Goal: Find specific page/section

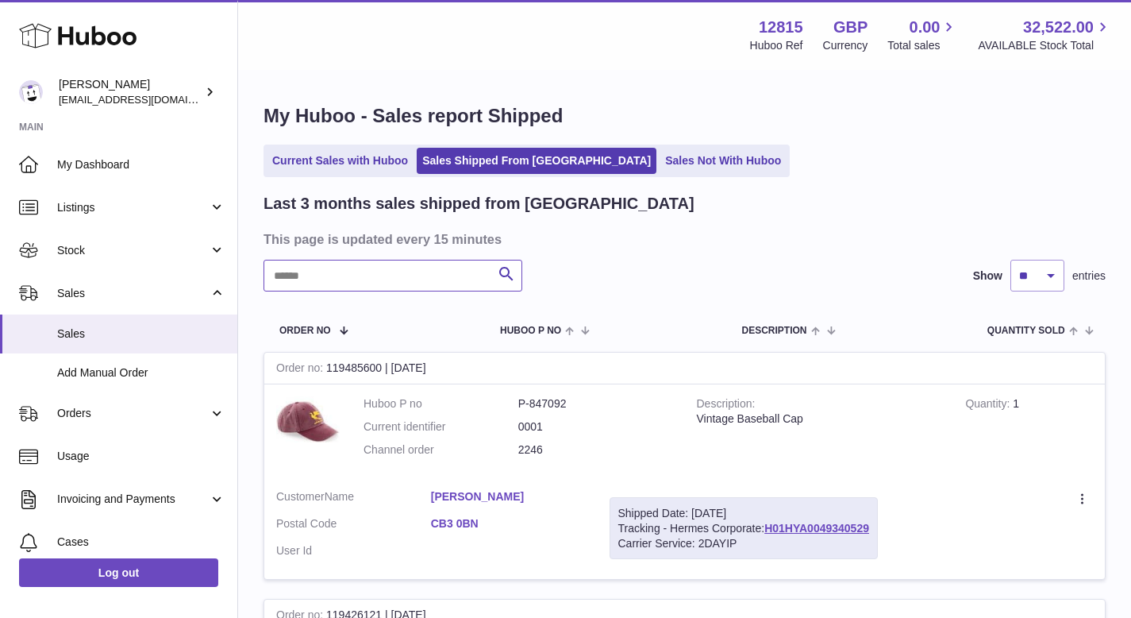
click at [302, 277] on input "text" at bounding box center [393, 276] width 259 height 32
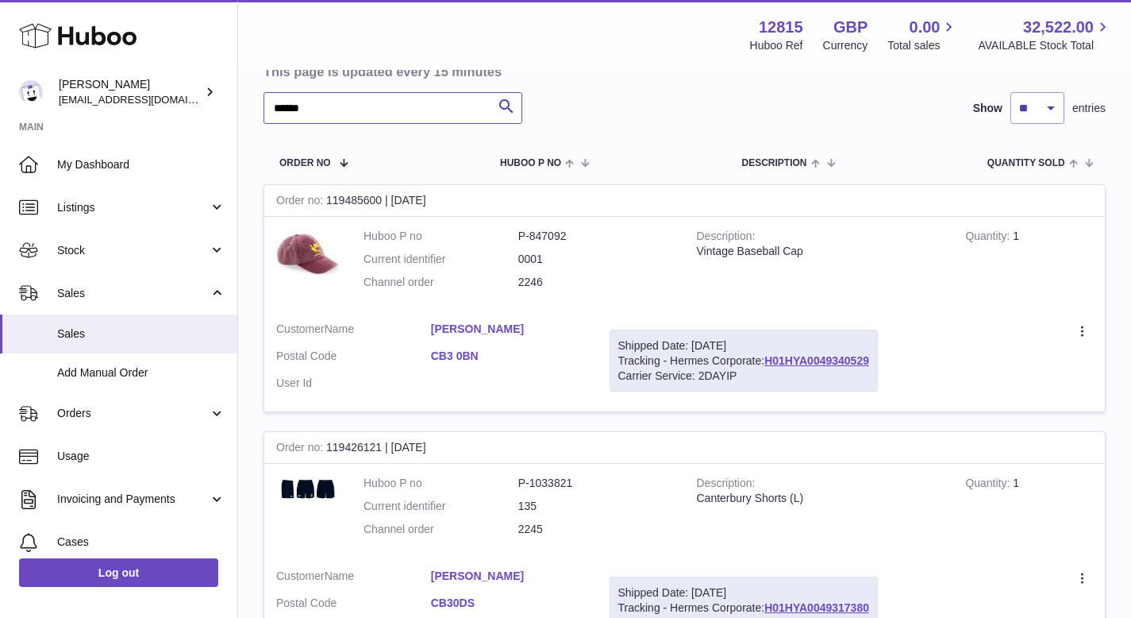
scroll to position [168, 0]
click at [296, 110] on input "******" at bounding box center [393, 107] width 259 height 32
type input "*"
type input "******"
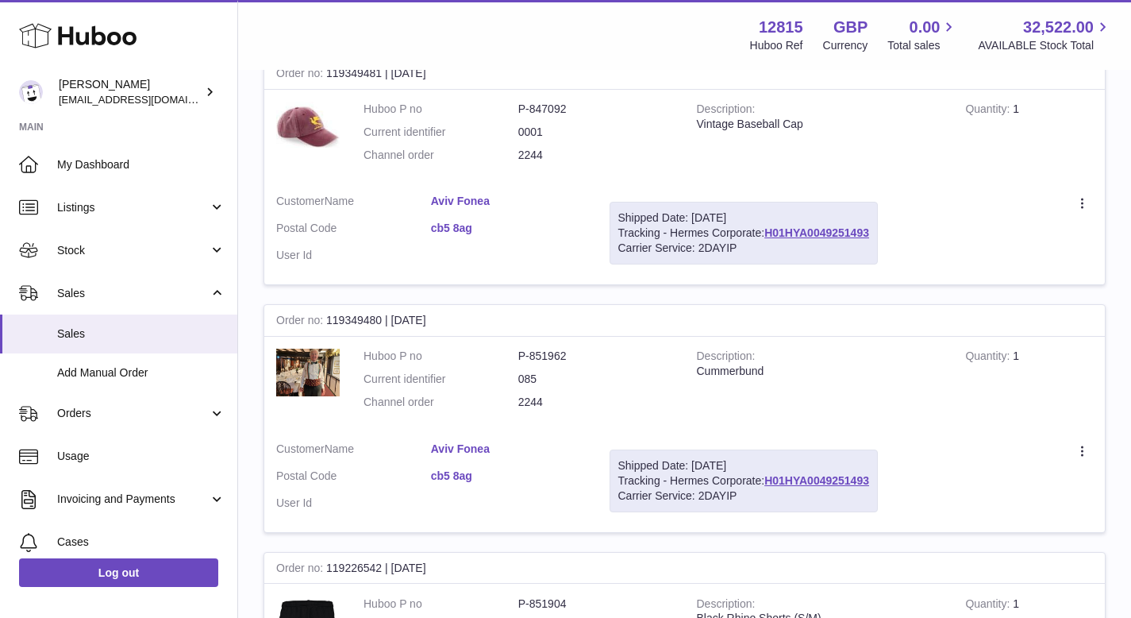
scroll to position [805, 0]
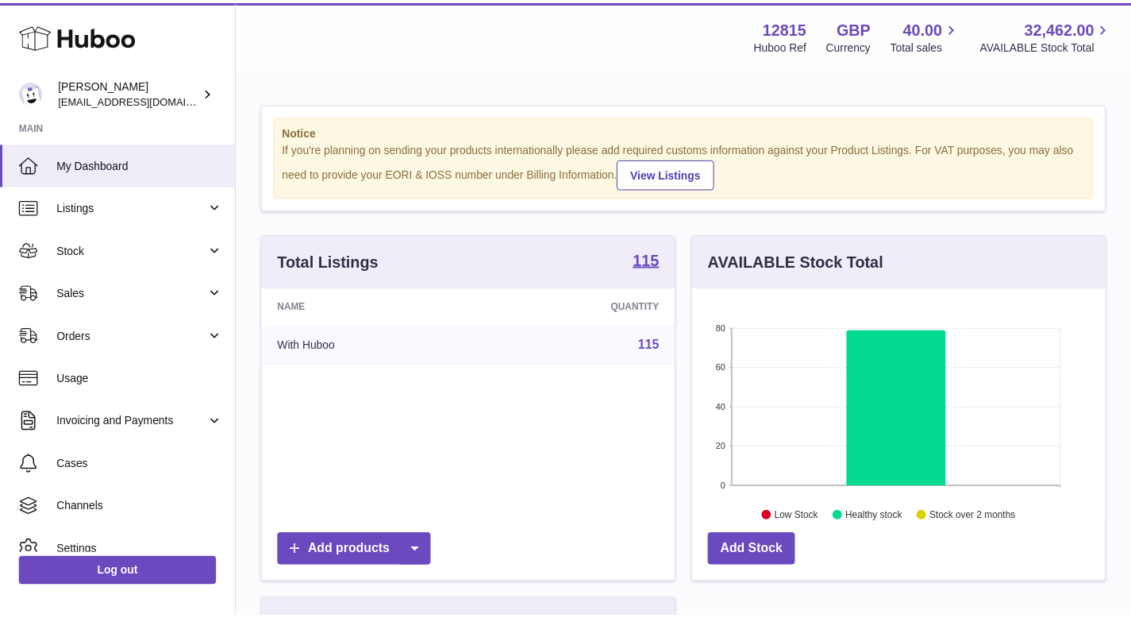
scroll to position [248, 418]
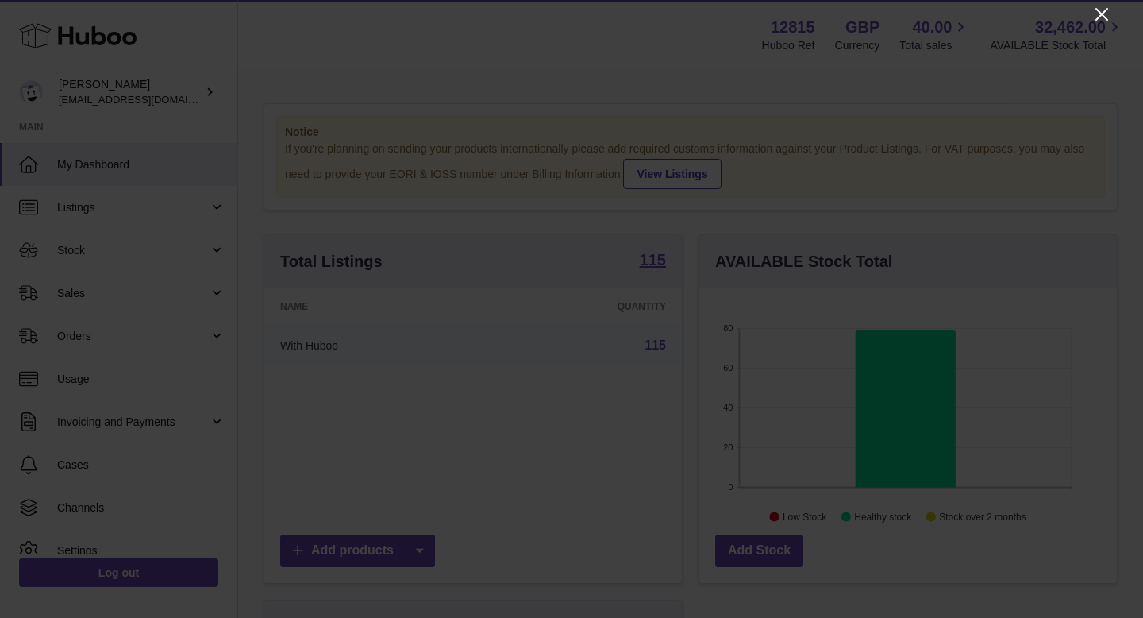
click at [1103, 16] on icon "Close" at bounding box center [1102, 14] width 13 height 13
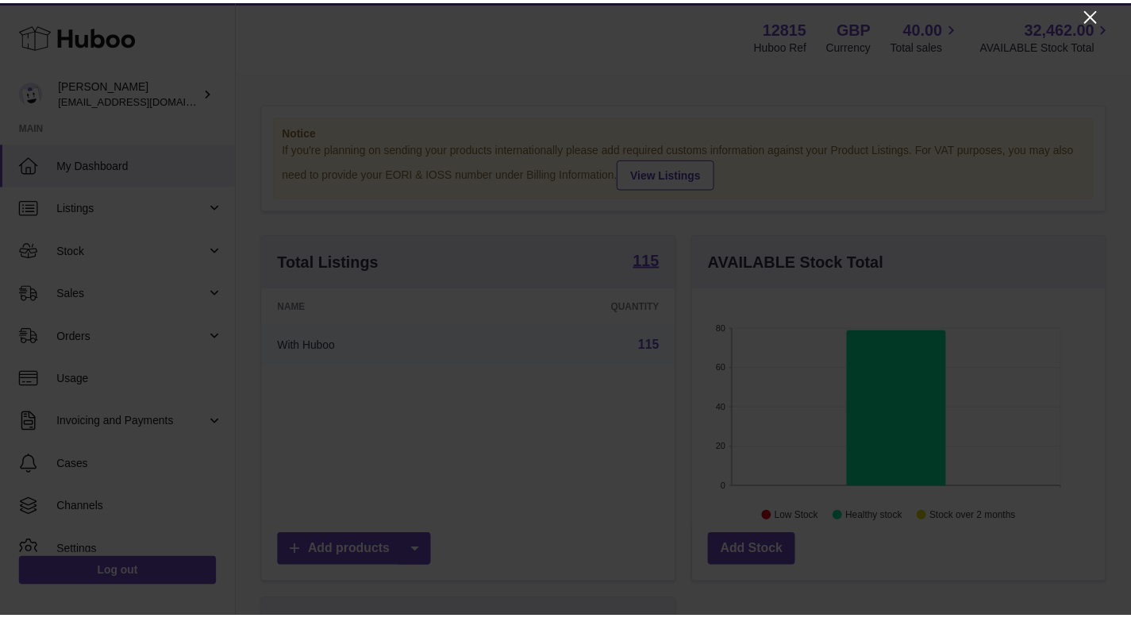
scroll to position [793630, 793466]
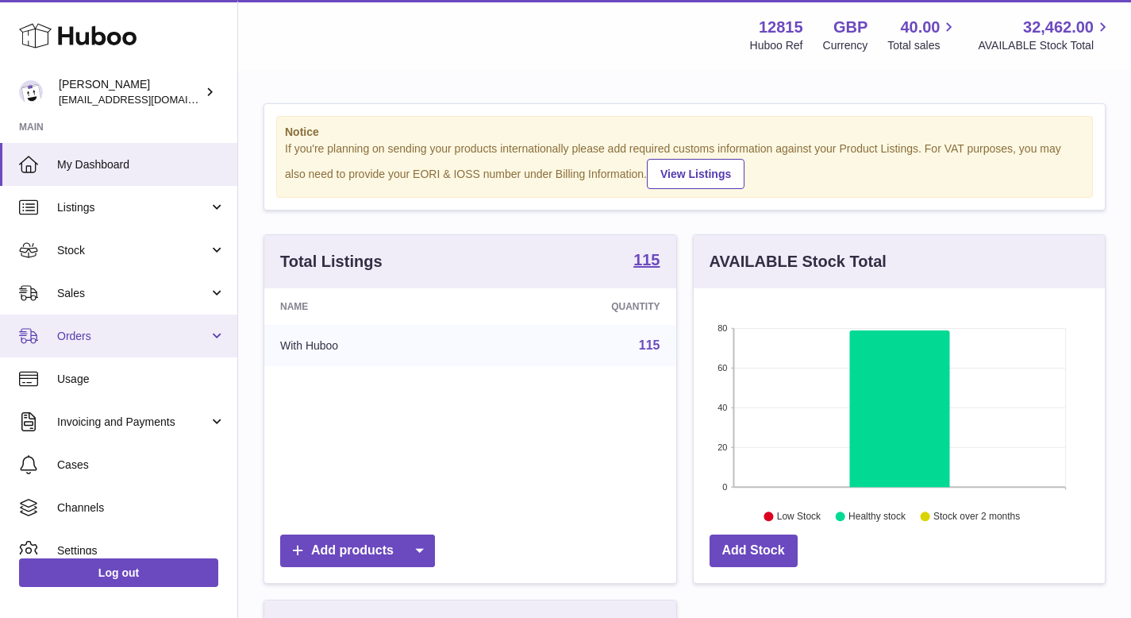
click at [120, 322] on link "Orders" at bounding box center [118, 335] width 237 height 43
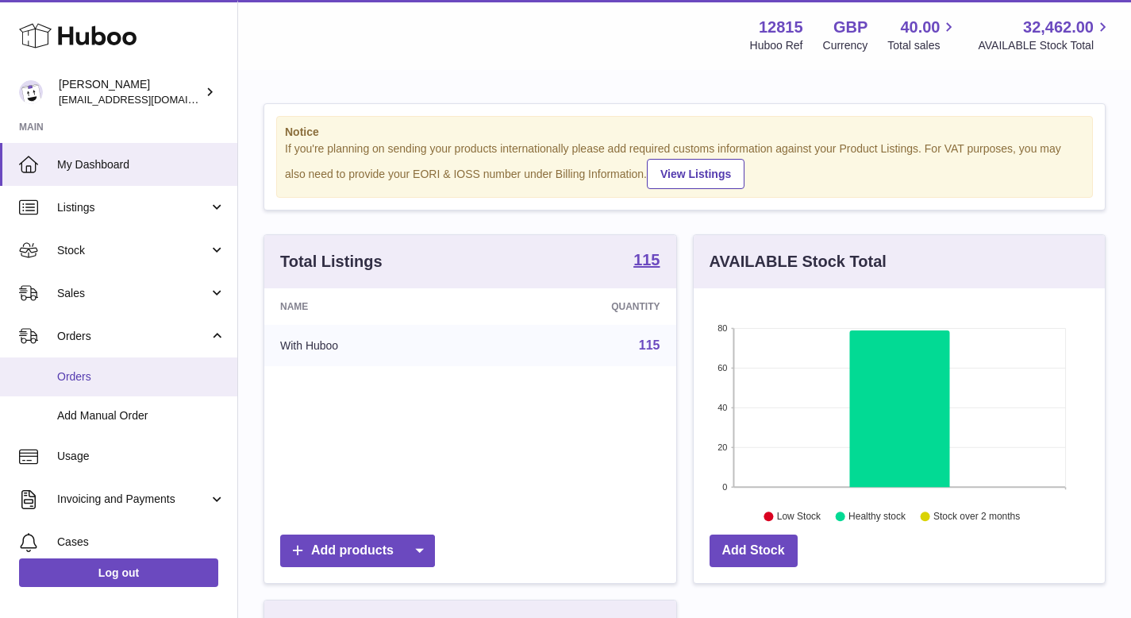
click at [90, 372] on span "Orders" at bounding box center [141, 376] width 168 height 15
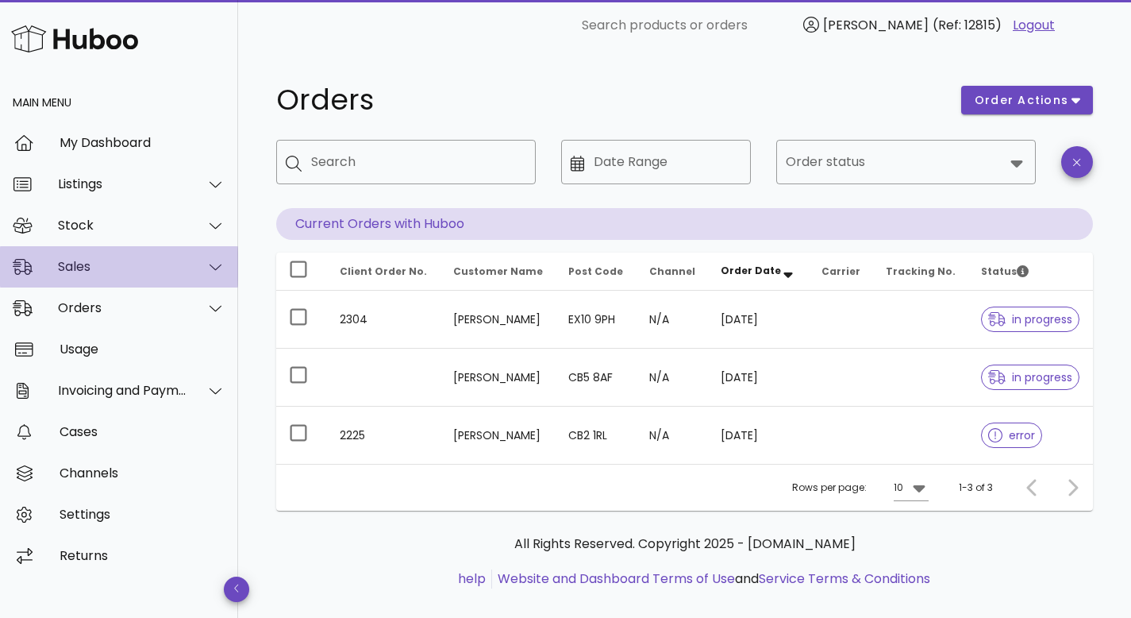
click at [131, 264] on div "Sales" at bounding box center [122, 266] width 129 height 15
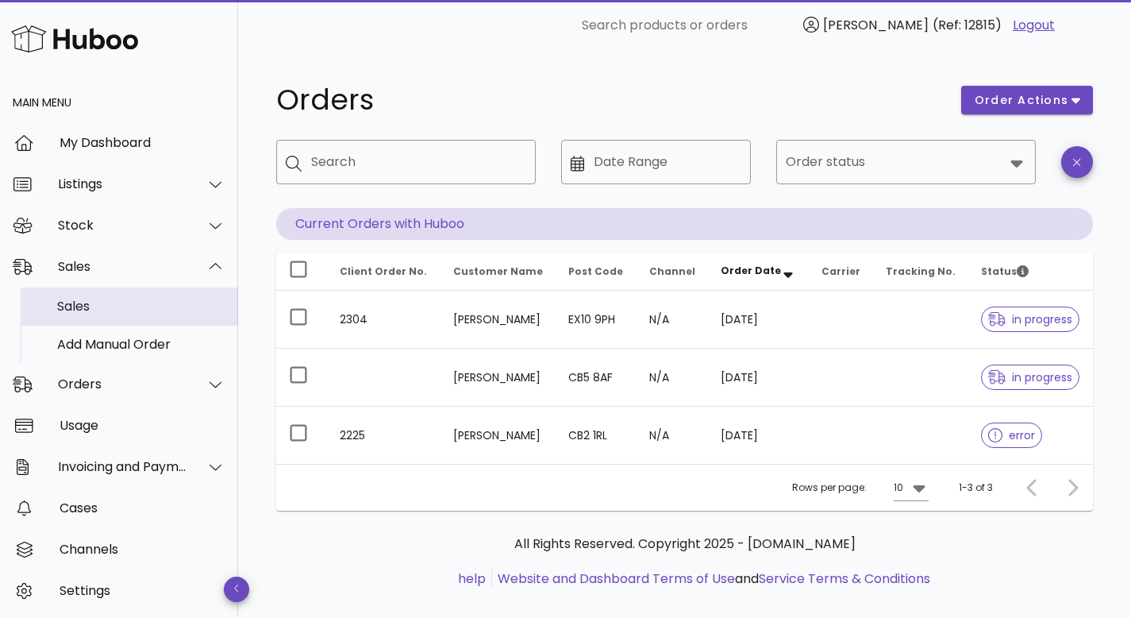
click at [105, 309] on div "Sales" at bounding box center [141, 305] width 168 height 15
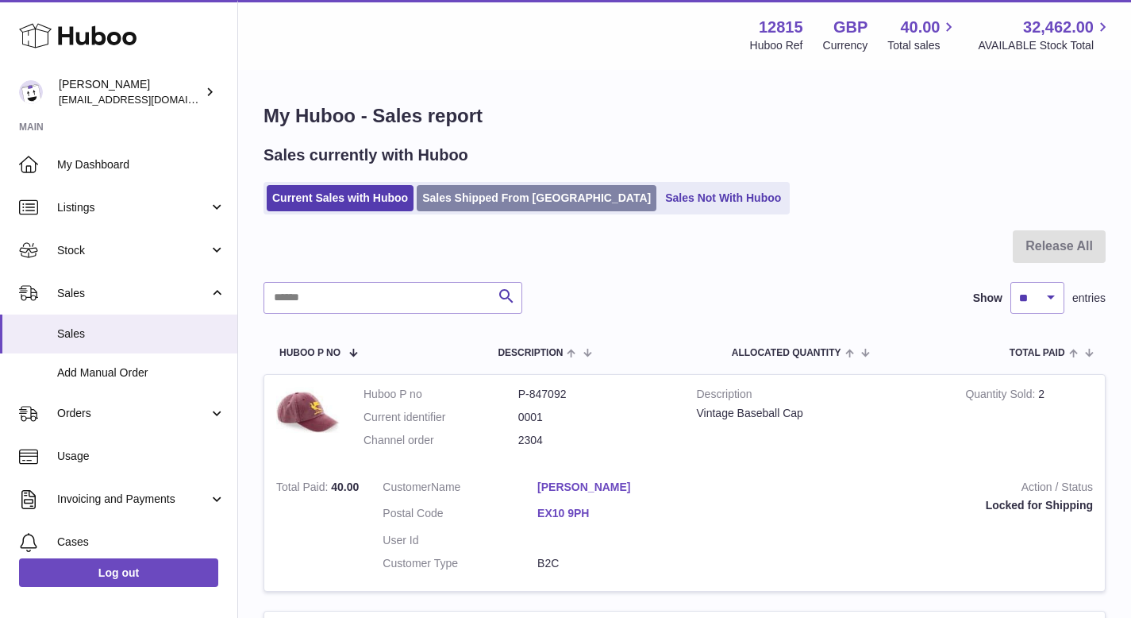
click at [503, 202] on link "Sales Shipped From Huboo" at bounding box center [537, 198] width 240 height 26
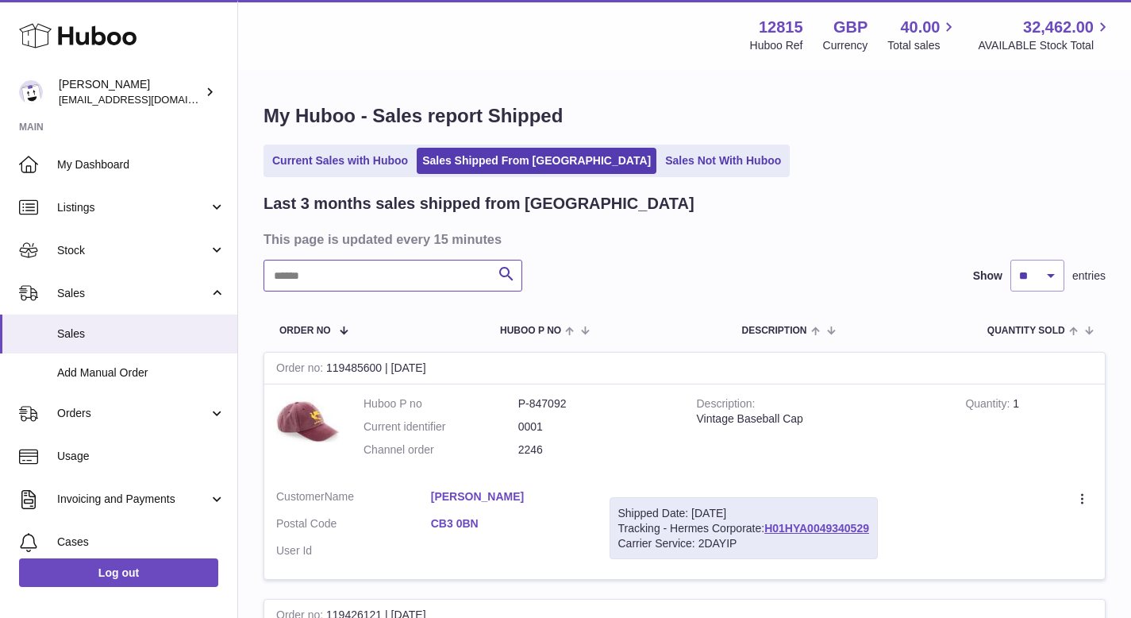
click at [415, 270] on input "text" at bounding box center [393, 276] width 259 height 32
type input "******"
